Goal: Transaction & Acquisition: Purchase product/service

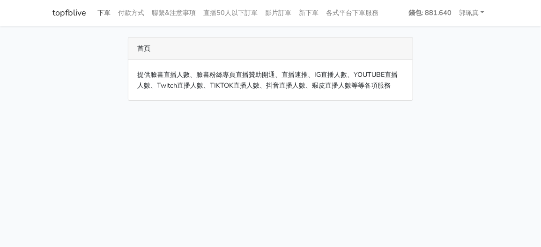
click at [107, 11] on link "下單" at bounding box center [104, 13] width 21 height 18
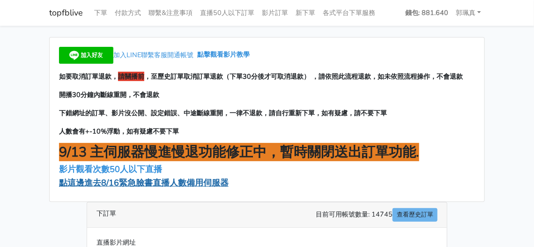
click at [106, 184] on span "點這邊進去8/16緊急臉書直播人數備用伺服器" at bounding box center [143, 182] width 169 height 11
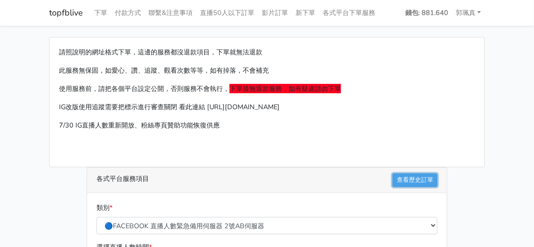
click at [412, 183] on link "查看歷史訂單" at bounding box center [414, 180] width 45 height 14
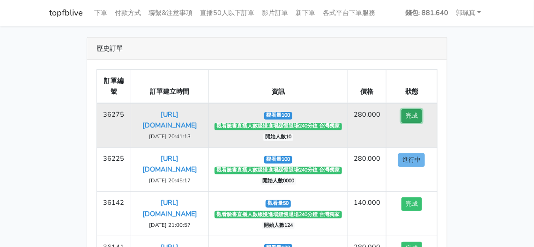
click at [411, 117] on button "完成" at bounding box center [411, 116] width 21 height 14
